Goal: Information Seeking & Learning: Check status

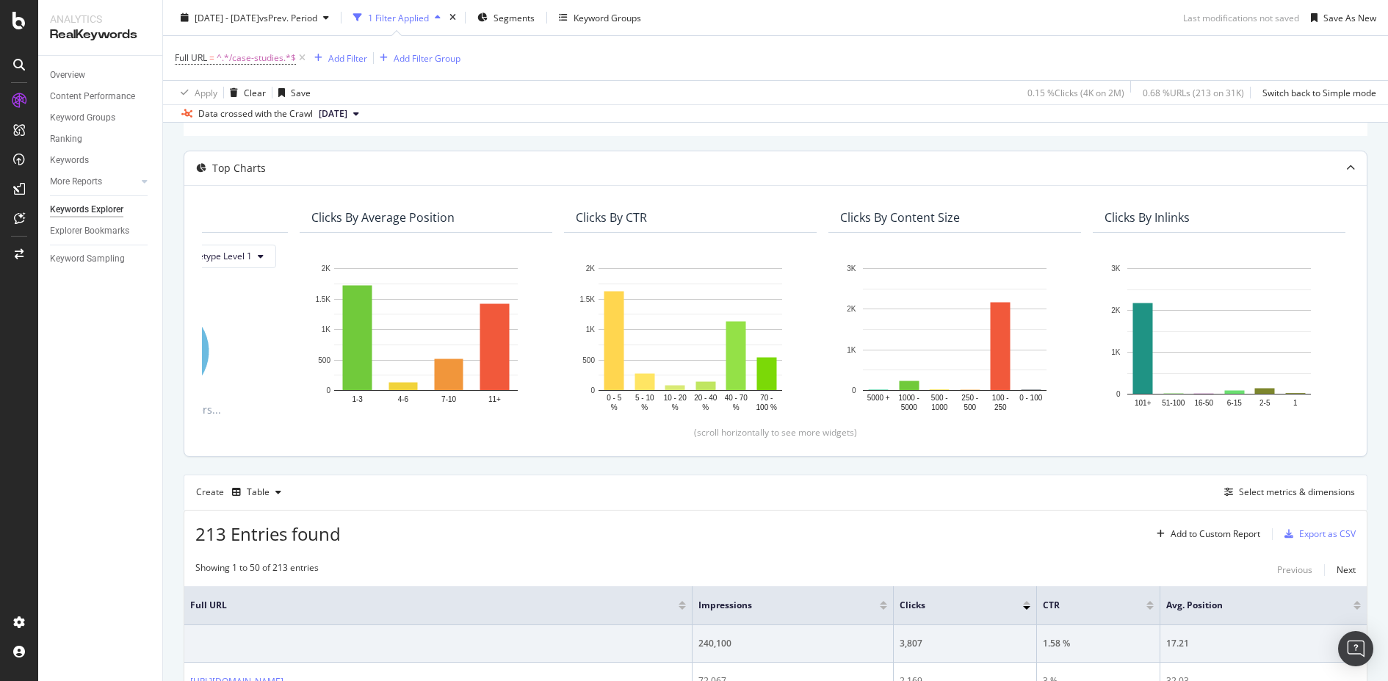
scroll to position [112, 0]
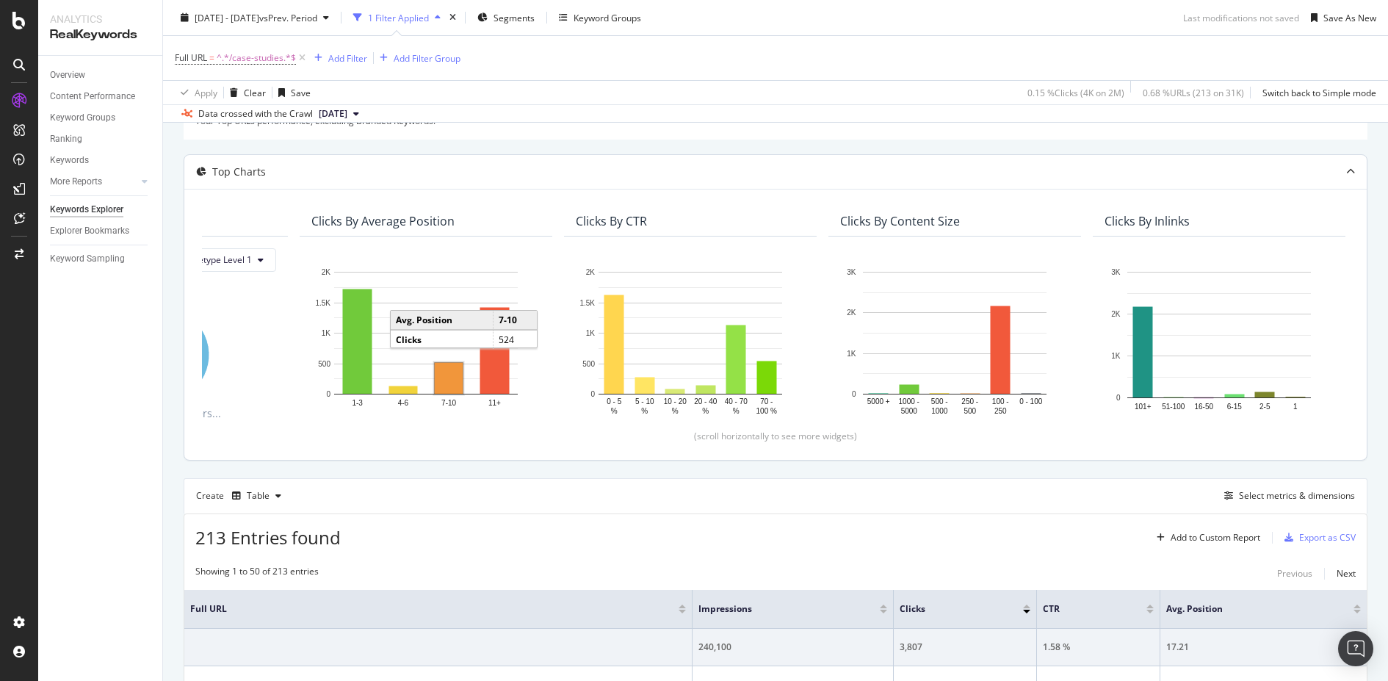
click at [880, 219] on div "Clicks By Content Size" at bounding box center [900, 221] width 120 height 15
click at [913, 189] on div "Clicks By pagetype Level 1 By: pagetype Level 1 Hold CMD (⌘) while clicking to …" at bounding box center [775, 324] width 1182 height 271
click at [880, 221] on div "Clicks By Content Size" at bounding box center [900, 221] width 120 height 15
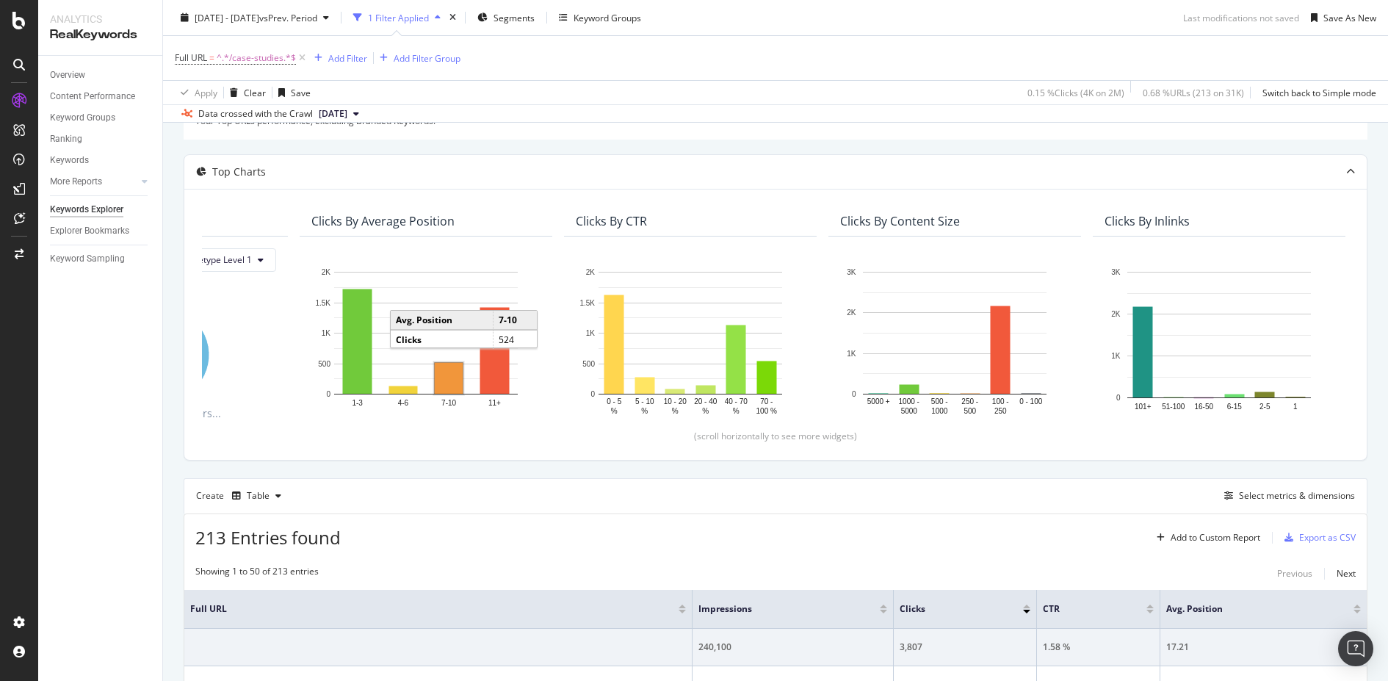
click at [18, 369] on div at bounding box center [18, 349] width 35 height 521
click at [136, 379] on div "Overview Content Performance Keyword Groups Ranking Keywords More Reports Count…" at bounding box center [100, 368] width 124 height 625
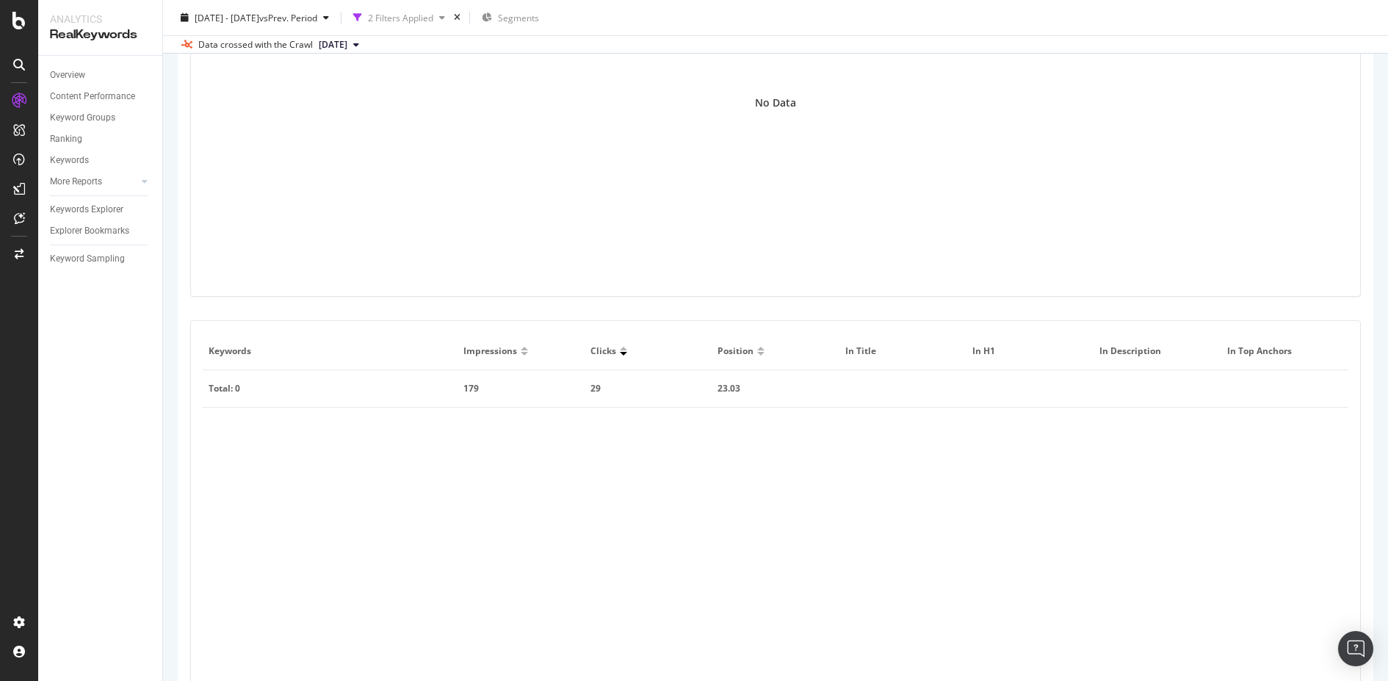
scroll to position [678, 0]
